Goal: Task Accomplishment & Management: Manage account settings

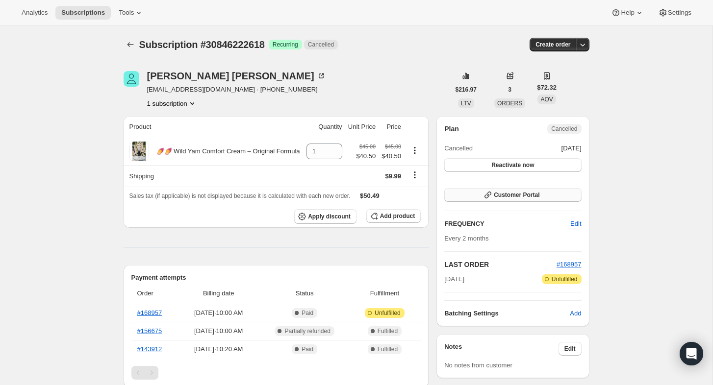
click at [502, 195] on span "Customer Portal" at bounding box center [517, 195] width 46 height 8
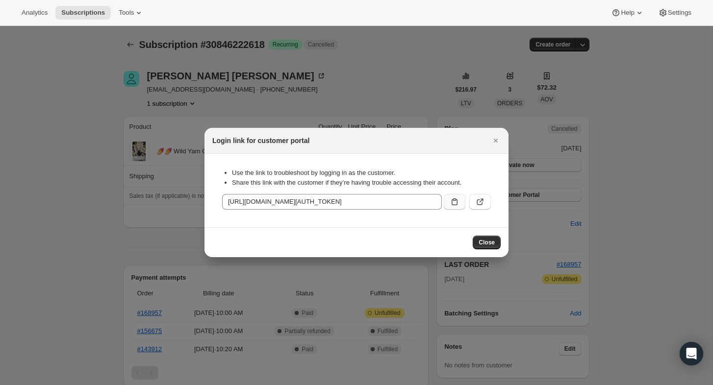
click at [458, 203] on icon ":rbq:" at bounding box center [455, 202] width 10 height 10
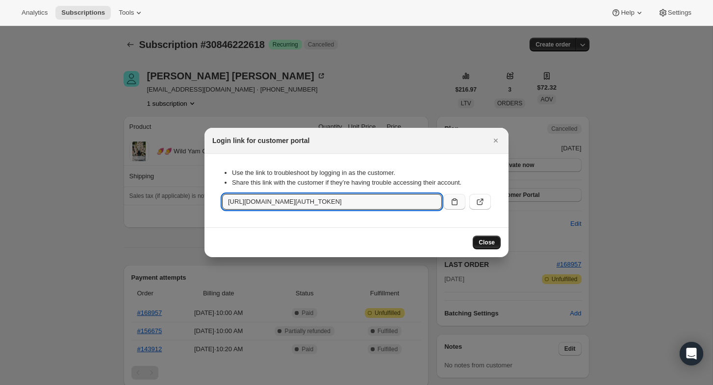
click at [484, 242] on span "Close" at bounding box center [487, 243] width 16 height 8
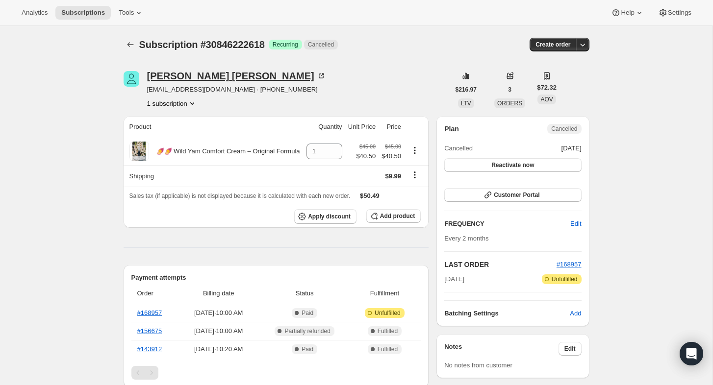
click at [175, 78] on div "Michelle Kinsella" at bounding box center [236, 76] width 179 height 10
click at [172, 76] on div "Michelle Kinsella" at bounding box center [236, 76] width 179 height 10
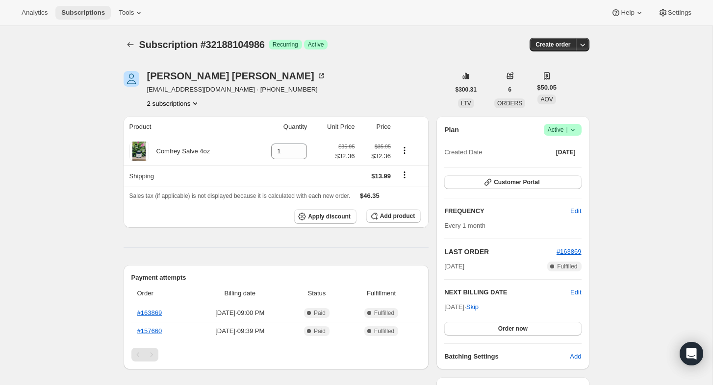
click at [100, 15] on span "Subscriptions" at bounding box center [83, 13] width 44 height 8
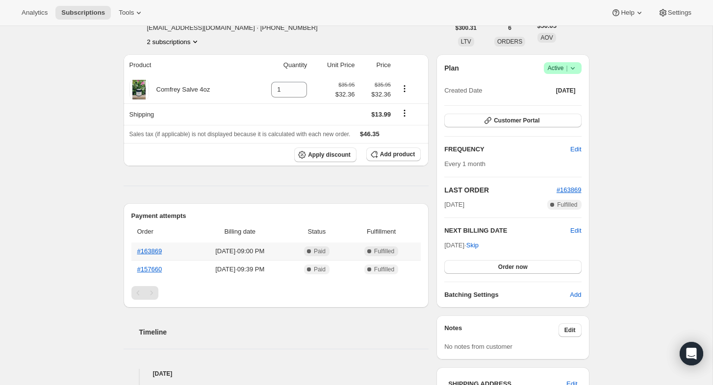
scroll to position [57, 0]
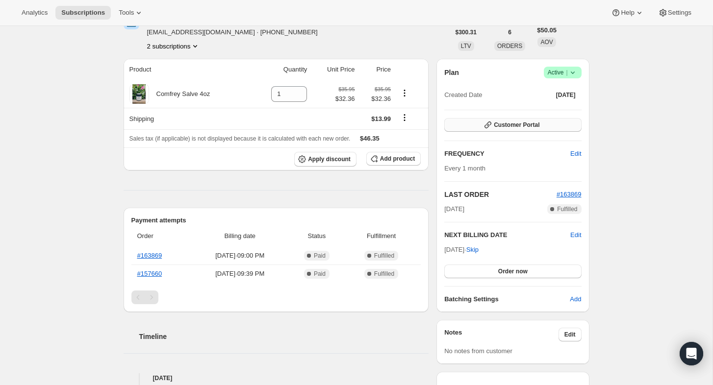
click at [497, 127] on span "Customer Portal" at bounding box center [517, 125] width 46 height 8
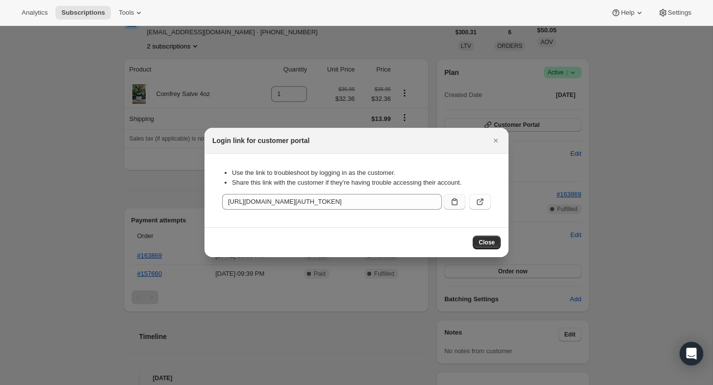
click at [453, 203] on icon ":rc0:" at bounding box center [455, 202] width 10 height 10
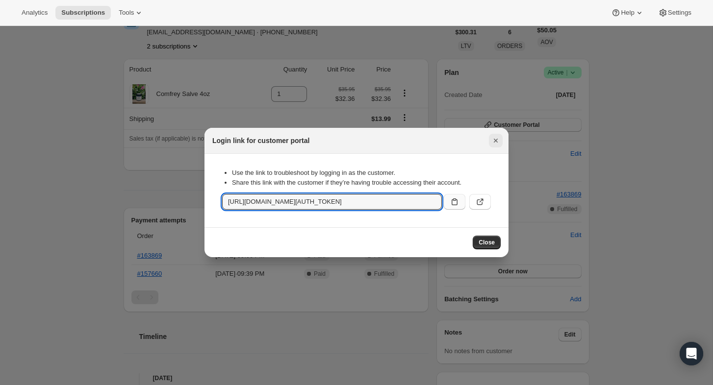
click at [497, 143] on icon "Close" at bounding box center [496, 141] width 10 height 10
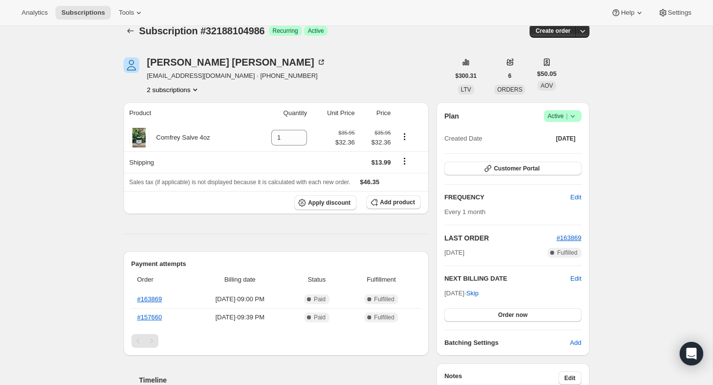
scroll to position [0, 0]
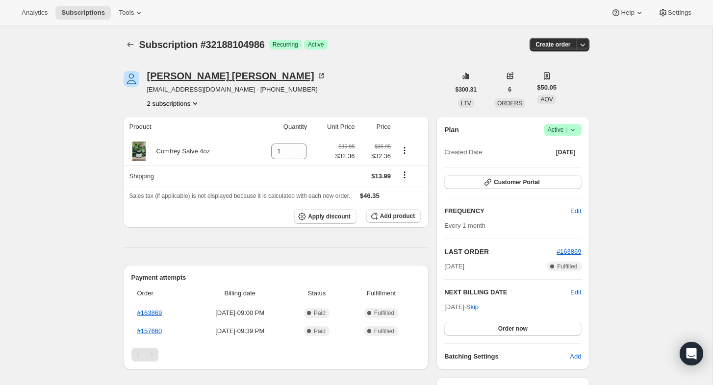
click at [169, 76] on div "Sarah McConnell" at bounding box center [236, 76] width 179 height 10
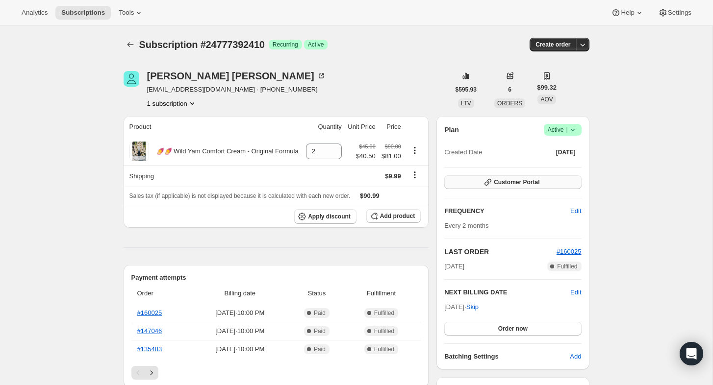
click at [513, 183] on span "Customer Portal" at bounding box center [517, 182] width 46 height 8
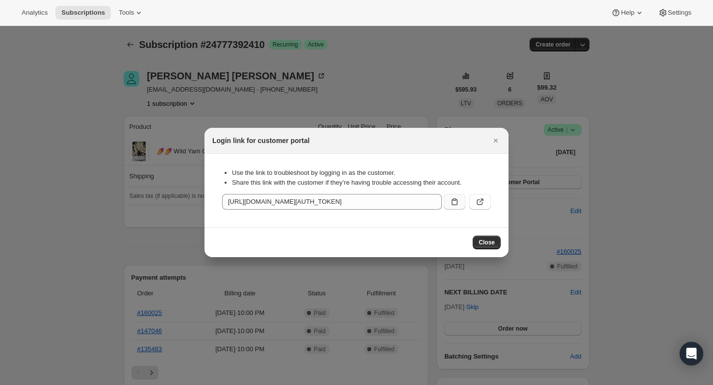
click at [454, 199] on icon ":rc0:" at bounding box center [455, 202] width 10 height 10
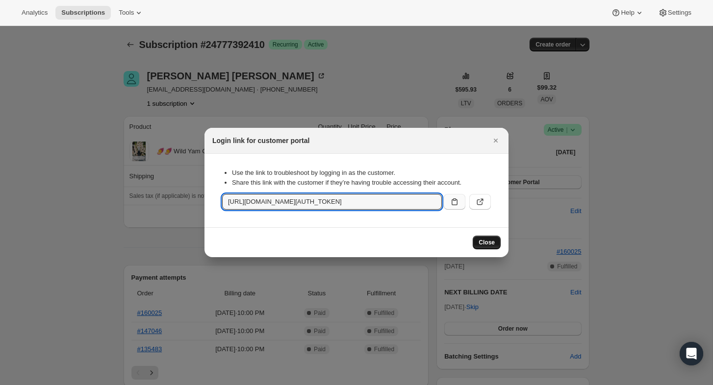
click at [495, 242] on button "Close" at bounding box center [487, 243] width 28 height 14
